Goal: Information Seeking & Learning: Learn about a topic

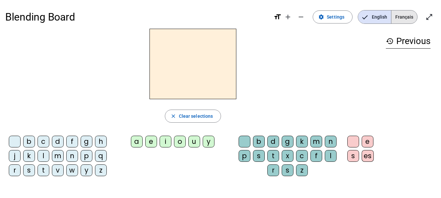
click at [400, 19] on span "Français" at bounding box center [404, 16] width 26 height 13
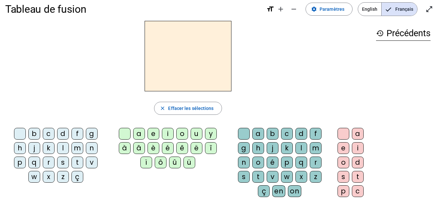
scroll to position [8, 0]
click at [63, 146] on div "l" at bounding box center [63, 149] width 12 height 12
click at [257, 137] on div "a" at bounding box center [258, 134] width 12 height 12
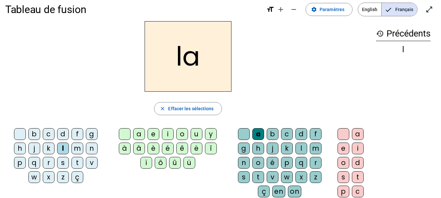
click at [343, 150] on div "e" at bounding box center [343, 149] width 12 height 12
click at [256, 130] on div "a" at bounding box center [258, 134] width 12 height 12
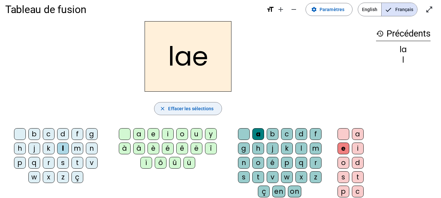
click at [156, 106] on span "button" at bounding box center [187, 109] width 67 height 16
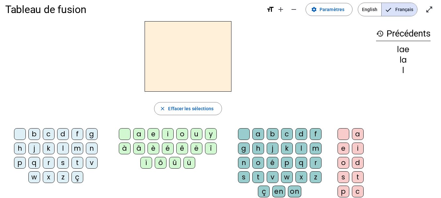
click at [60, 143] on div "l" at bounding box center [63, 149] width 12 height 12
click at [347, 148] on div "e" at bounding box center [343, 149] width 12 height 12
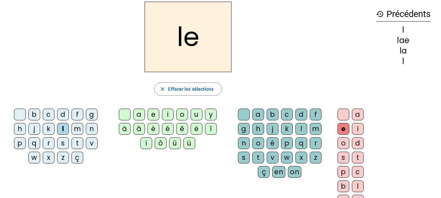
scroll to position [25, 0]
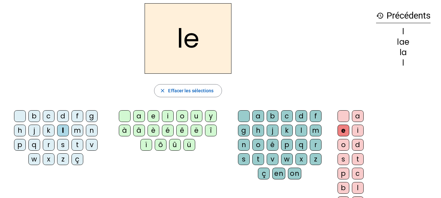
click at [341, 134] on div "e" at bounding box center [343, 131] width 12 height 12
click at [340, 120] on div at bounding box center [343, 116] width 12 height 12
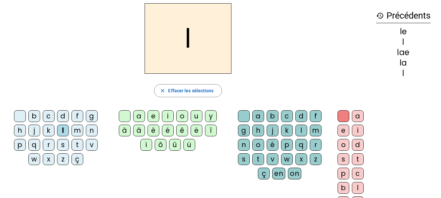
click at [198, 117] on div "u" at bounding box center [197, 116] width 12 height 12
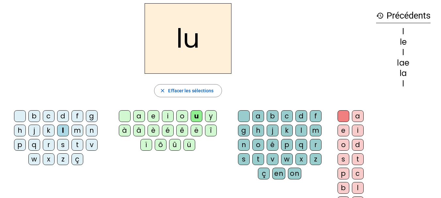
click at [75, 145] on div "t" at bounding box center [77, 145] width 12 height 12
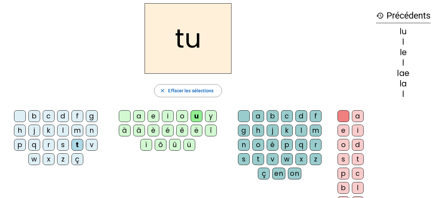
click at [153, 115] on div "e" at bounding box center [153, 116] width 12 height 12
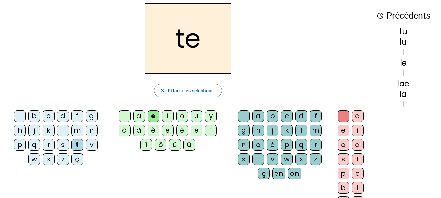
click at [140, 114] on div "a" at bounding box center [139, 116] width 12 height 12
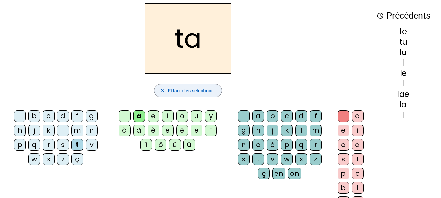
click at [165, 87] on span "button" at bounding box center [187, 91] width 67 height 16
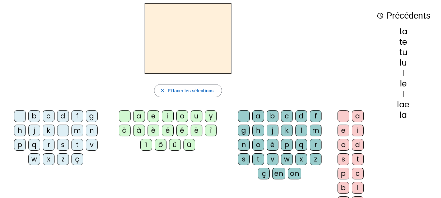
click at [378, 17] on mat-icon "history" at bounding box center [380, 16] width 8 height 8
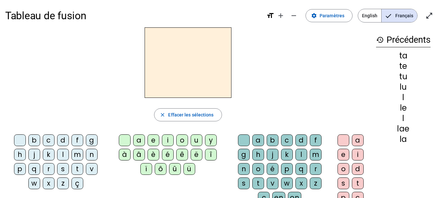
scroll to position [0, 0]
